Goal: Check status

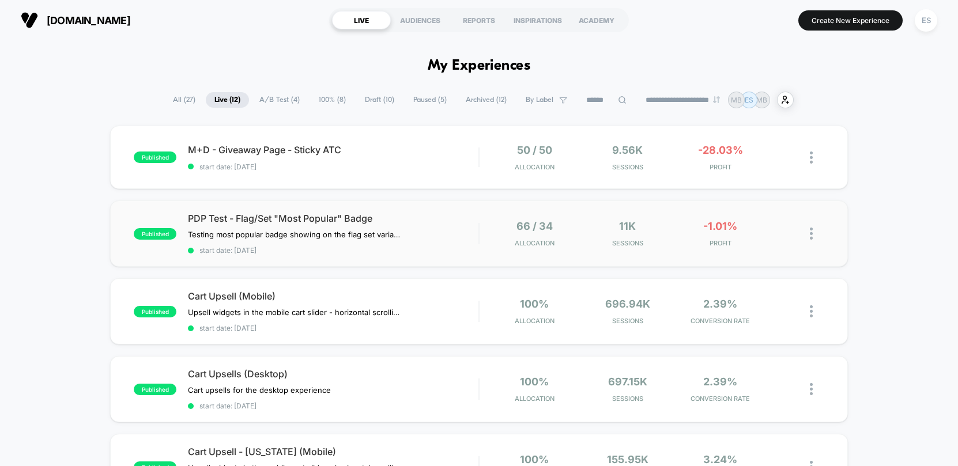
click at [433, 211] on div "published PDP Test - Flag/Set "Most Popular" Badge Testing most popular badge s…" at bounding box center [479, 234] width 738 height 66
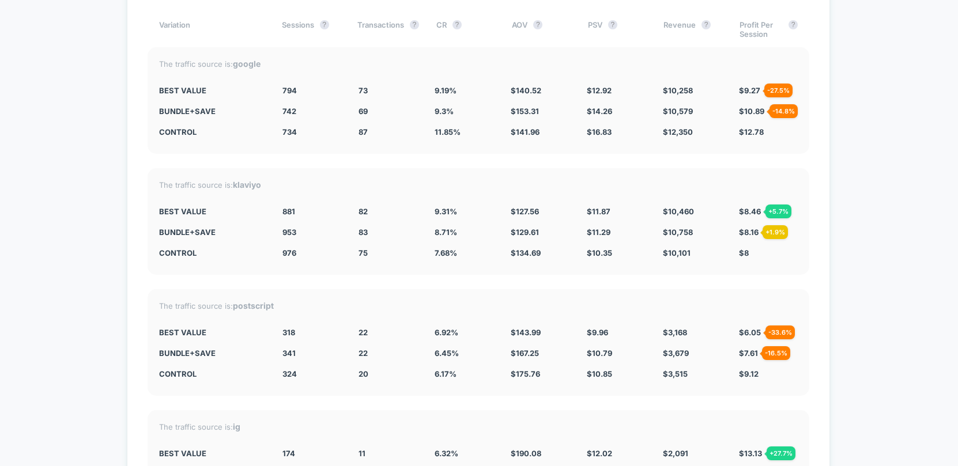
scroll to position [4194, 0]
